Goal: Check status: Check status

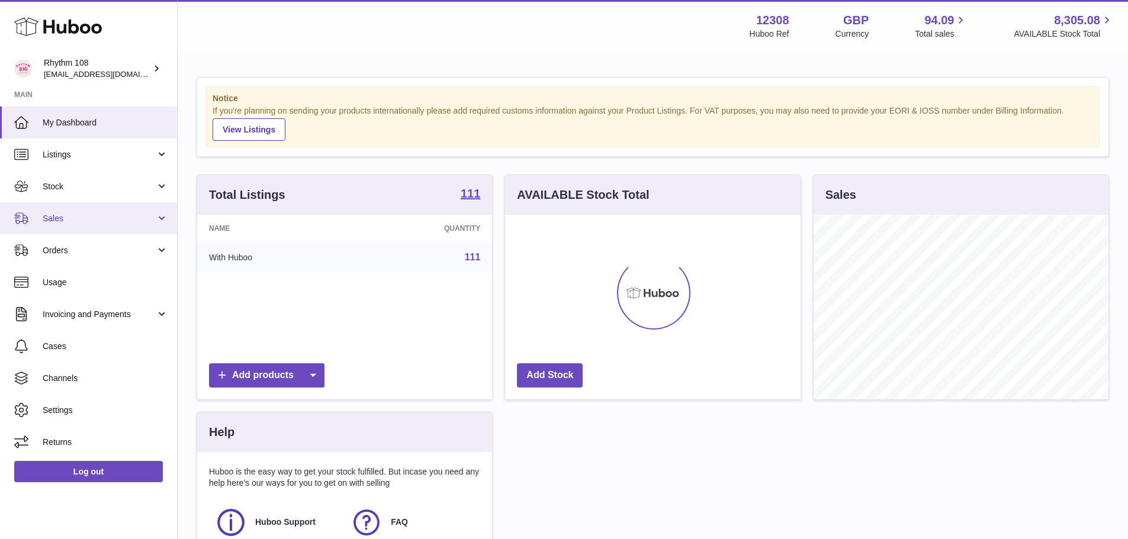
scroll to position [185, 295]
click at [107, 220] on span "Sales" at bounding box center [99, 218] width 113 height 11
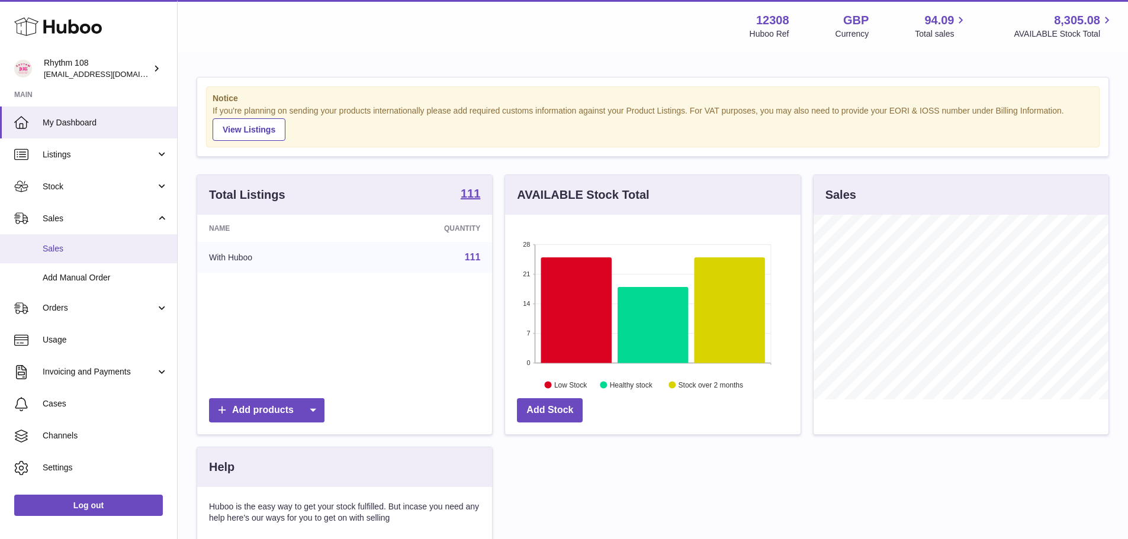
click at [101, 242] on link "Sales" at bounding box center [88, 248] width 177 height 29
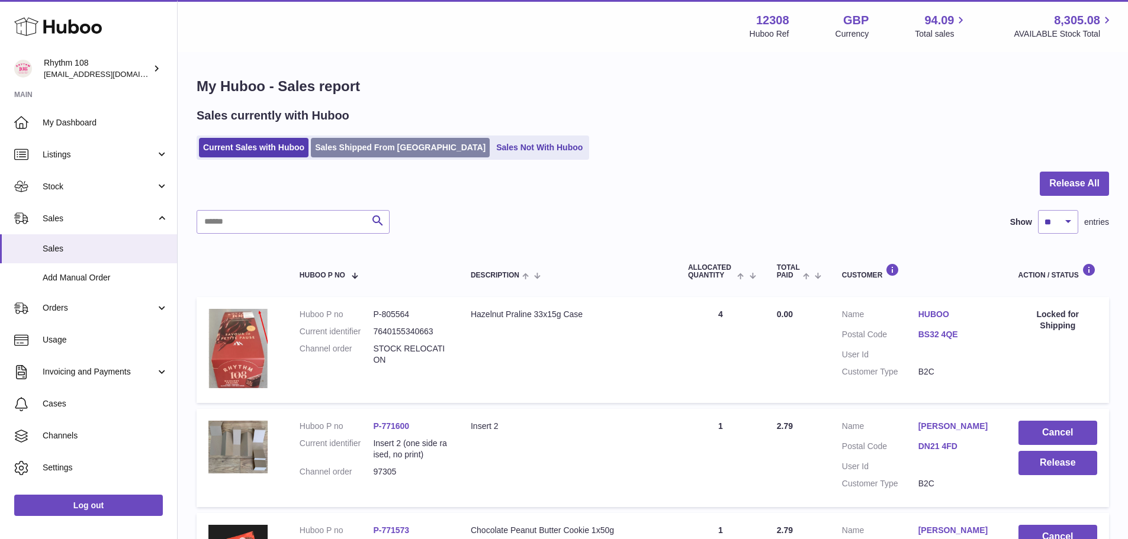
click at [375, 149] on link "Sales Shipped From [GEOGRAPHIC_DATA]" at bounding box center [400, 148] width 179 height 20
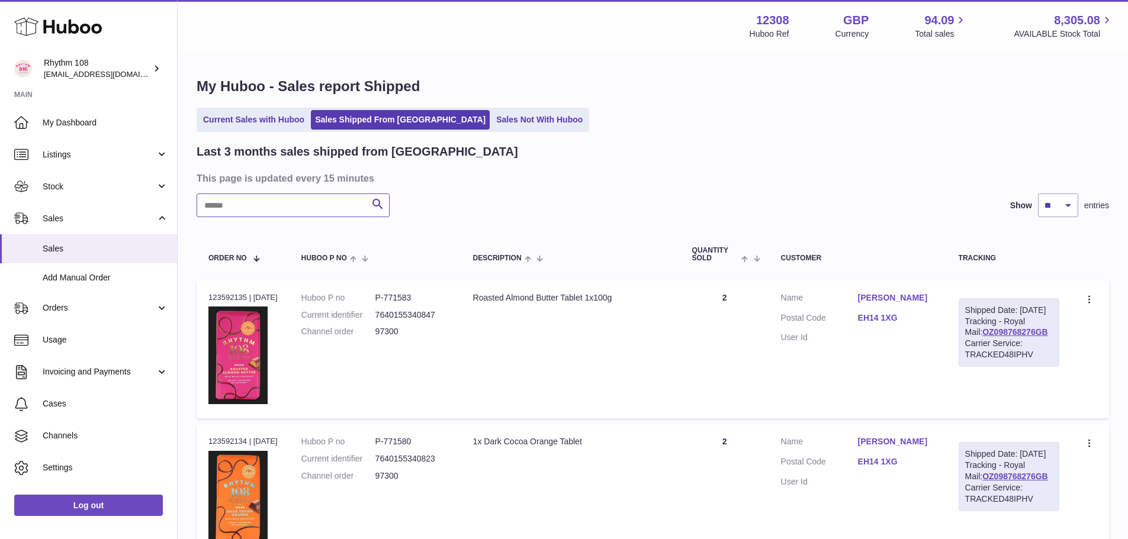
click at [336, 198] on input "text" at bounding box center [293, 206] width 193 height 24
paste input "*****"
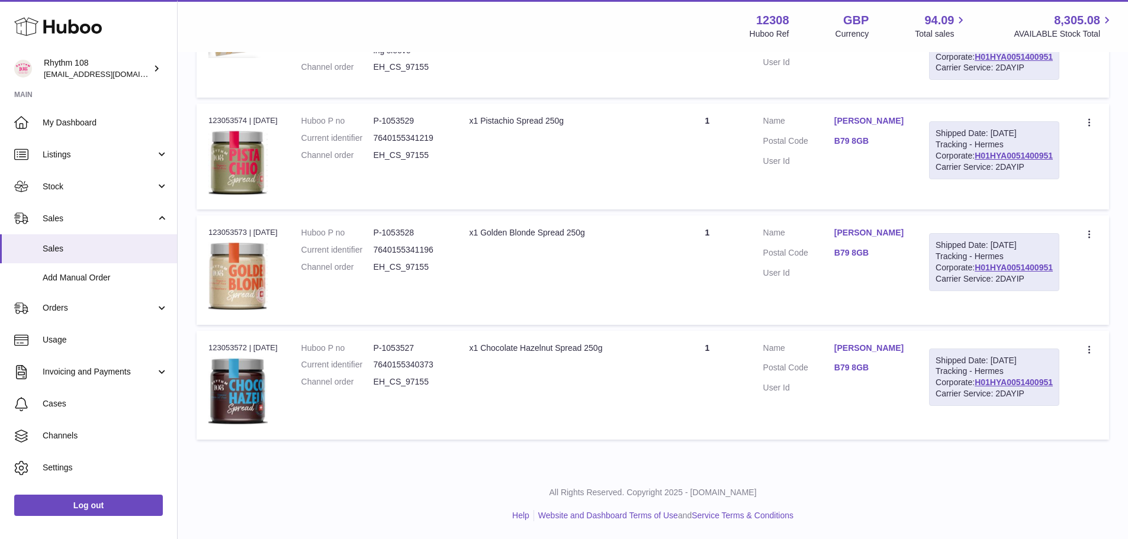
scroll to position [651, 0]
type input "*****"
click at [1030, 160] on link "H01HYA0051400951" at bounding box center [1014, 155] width 78 height 9
drag, startPoint x: 865, startPoint y: 226, endPoint x: 903, endPoint y: 225, distance: 37.9
click at [903, 173] on dl "Customer Name Andrea Marrett Postal Code B79 8GB User Id" at bounding box center [834, 143] width 142 height 57
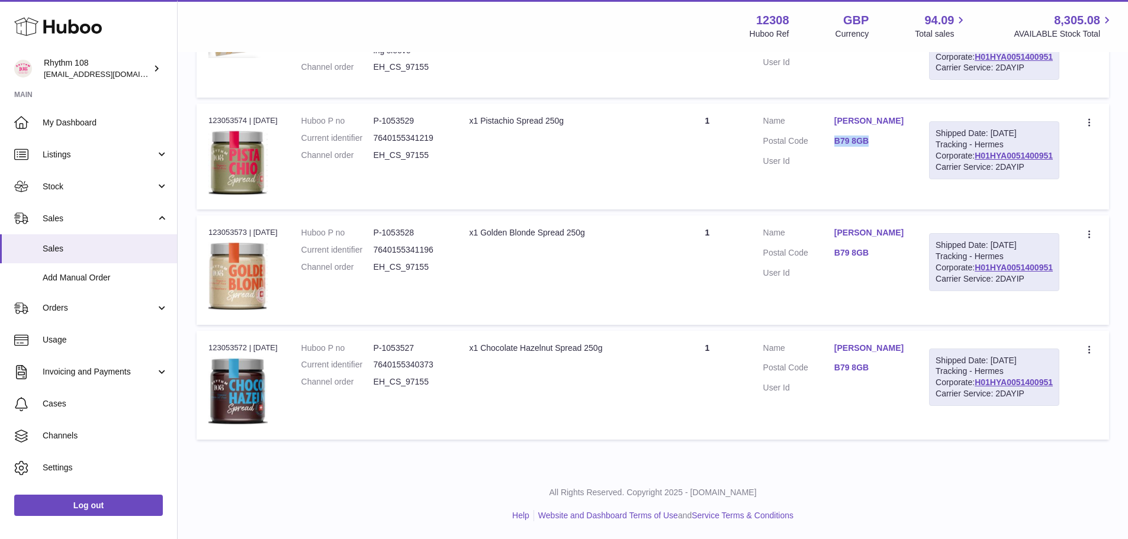
copy dl "B79 8GB"
